Goal: Task Accomplishment & Management: Complete application form

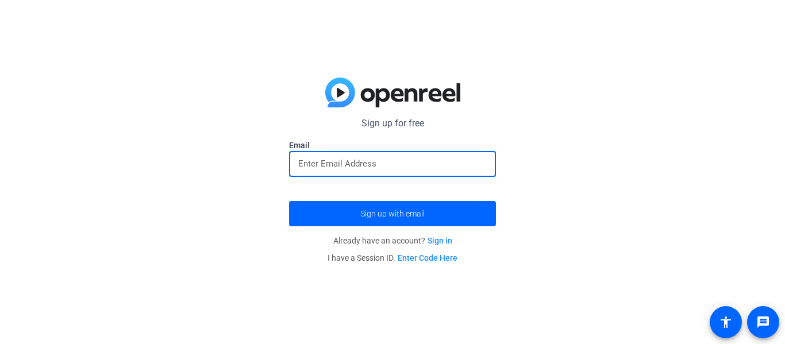
scroll to position [2521, 0]
type input "[EMAIL_ADDRESS][DOMAIN_NAME]"
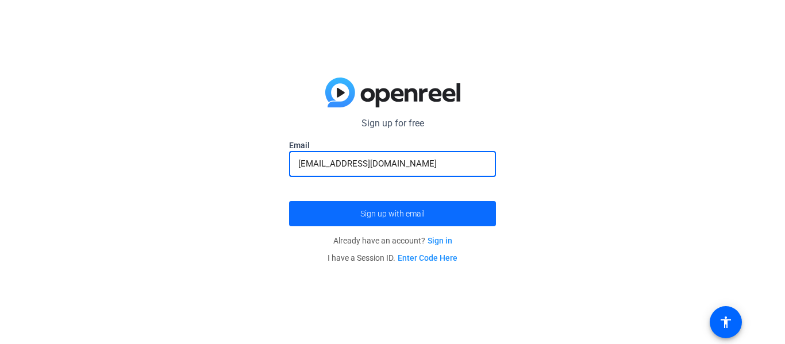
click at [408, 208] on span "submit" at bounding box center [392, 214] width 207 height 28
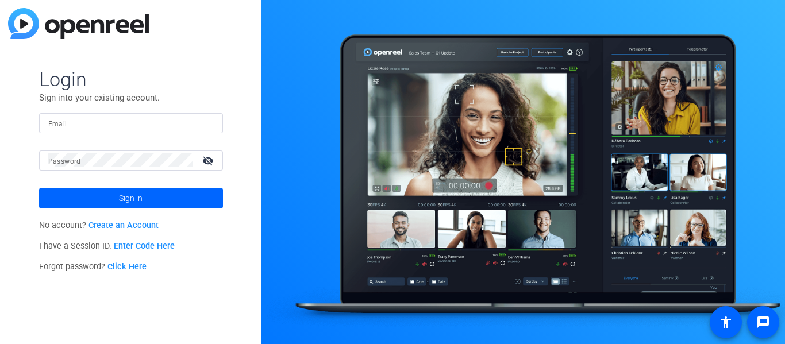
scroll to position [2521, 0]
click at [108, 116] on div at bounding box center [131, 123] width 166 height 20
click at [109, 124] on input "Email" at bounding box center [131, 123] width 166 height 14
type input "[EMAIL_ADDRESS][DOMAIN_NAME]"
click at [39, 188] on button "Sign in" at bounding box center [131, 198] width 184 height 21
